Goal: Transaction & Acquisition: Subscribe to service/newsletter

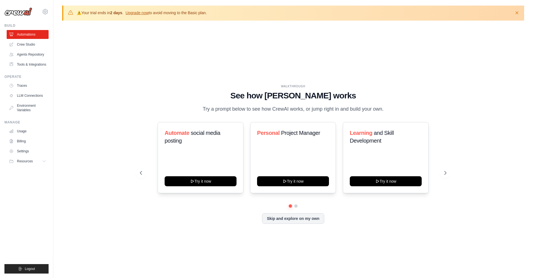
click at [68, 48] on div "WALKTHROUGH See how [PERSON_NAME] works Try a prompt below to see how [PERSON_N…" at bounding box center [293, 158] width 462 height 267
click at [78, 99] on div "WALKTHROUGH See how [PERSON_NAME] works Try a prompt below to see how [PERSON_N…" at bounding box center [293, 158] width 462 height 267
click at [81, 114] on div "WALKTHROUGH See how [PERSON_NAME] works Try a prompt below to see how [PERSON_N…" at bounding box center [293, 158] width 462 height 267
click at [45, 11] on icon at bounding box center [45, 11] width 7 height 7
click at [53, 37] on span "Settings" at bounding box center [70, 35] width 44 height 6
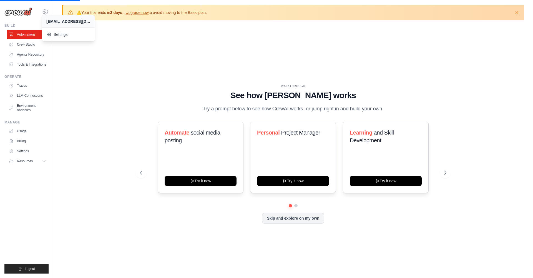
scroll to position [0, 0]
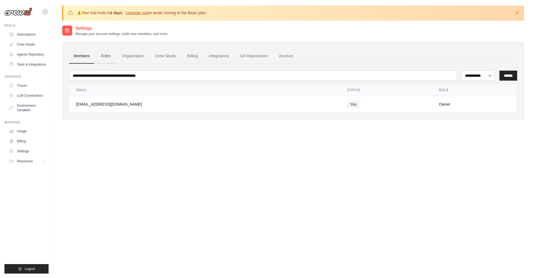
click at [109, 57] on link "Roles" at bounding box center [105, 56] width 19 height 15
click at [24, 13] on img at bounding box center [18, 12] width 28 height 8
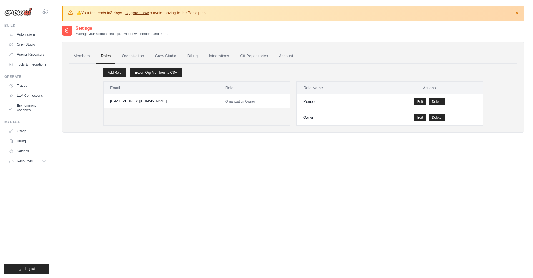
click at [136, 13] on link "Upgrade now" at bounding box center [137, 13] width 23 height 4
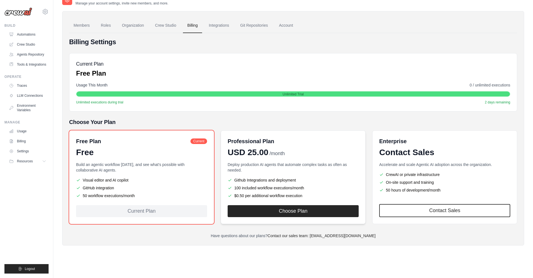
scroll to position [30, 0]
click at [337, 115] on div "Billing Settings Current Plan Free Plan Usage This Month 0 / unlimited executio…" at bounding box center [293, 138] width 448 height 201
click at [334, 105] on div "Current Plan Free Plan Usage This Month 0 / unlimited executions Unlimited Tria…" at bounding box center [293, 82] width 448 height 58
drag, startPoint x: 333, startPoint y: 84, endPoint x: 332, endPoint y: 102, distance: 17.5
click at [333, 85] on div "Usage This Month 0 / unlimited executions" at bounding box center [293, 86] width 434 height 6
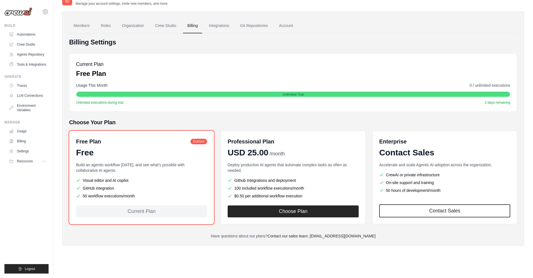
click at [332, 108] on div "Current Plan Free Plan Usage This Month 0 / unlimited executions Unlimited Tria…" at bounding box center [293, 82] width 448 height 58
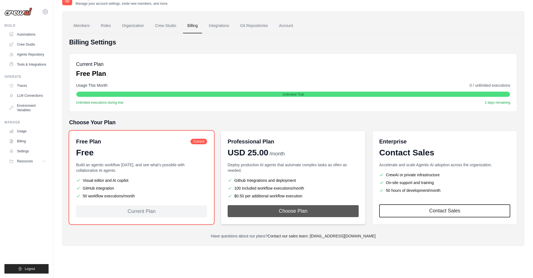
drag, startPoint x: 331, startPoint y: 124, endPoint x: 353, endPoint y: 208, distance: 87.4
click at [331, 124] on h5 "Choose Your Plan" at bounding box center [293, 122] width 448 height 8
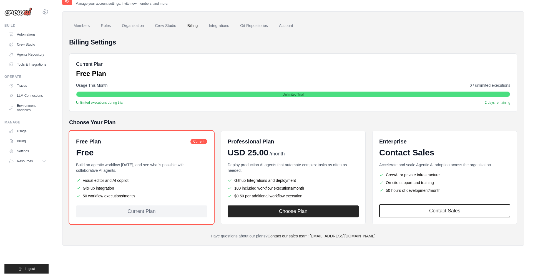
click at [369, 245] on div "Settings Manage your account settings, invite new members, and more. Members Ro…" at bounding box center [293, 125] width 462 height 260
drag, startPoint x: 322, startPoint y: 151, endPoint x: 328, endPoint y: 120, distance: 32.0
click at [328, 120] on div "Choose Your Plan Free Plan Current Free Build an agentic workflow [DATE], and s…" at bounding box center [293, 171] width 448 height 106
click at [328, 120] on h5 "Choose Your Plan" at bounding box center [293, 122] width 448 height 8
click at [333, 182] on li "Github Integrations and deployment" at bounding box center [293, 181] width 131 height 6
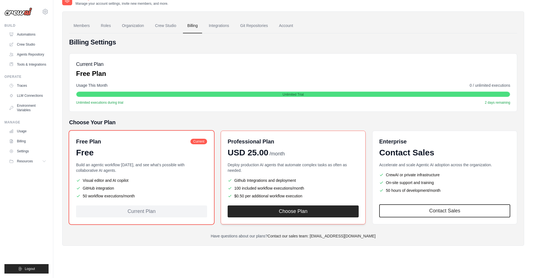
scroll to position [29, 0]
click at [259, 156] on span "USD 25.00" at bounding box center [248, 152] width 41 height 10
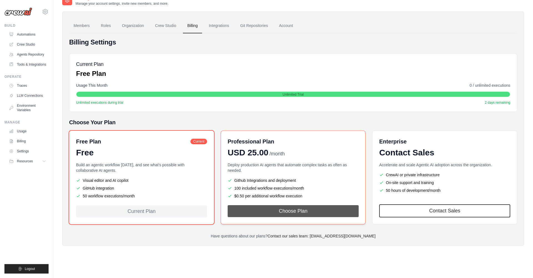
click at [291, 213] on button "Choose Plan" at bounding box center [293, 211] width 131 height 12
